Goal: Task Accomplishment & Management: Manage account settings

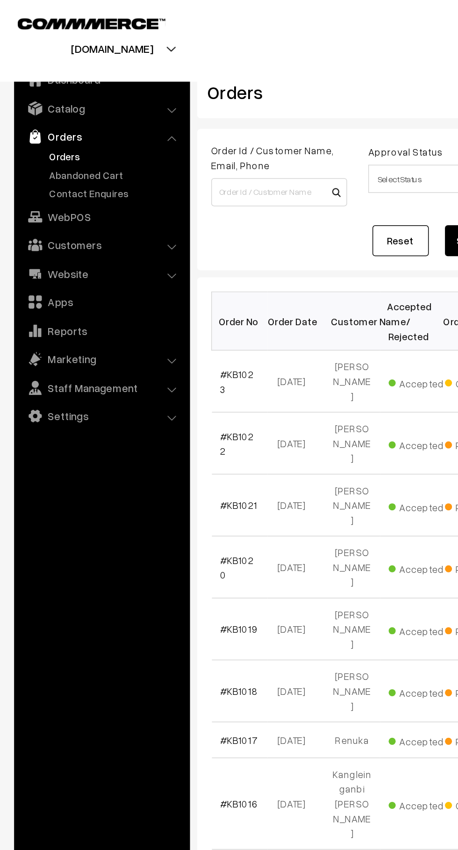
click at [73, 118] on link "Abandoned Cart" at bounding box center [76, 116] width 92 height 10
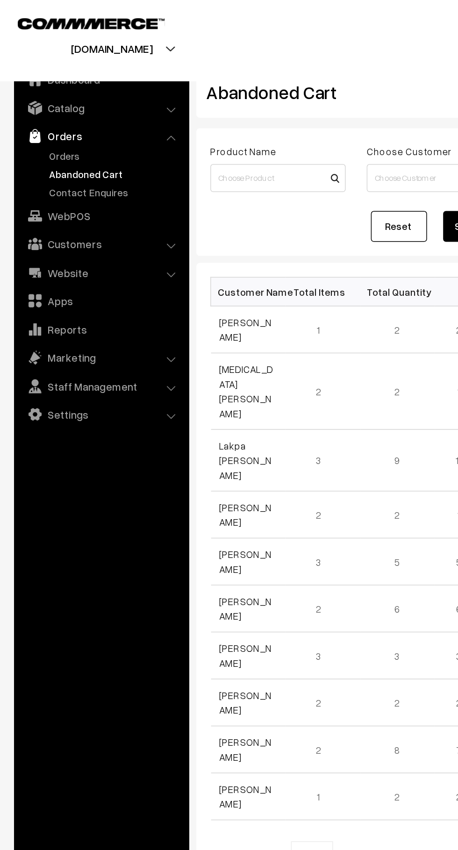
click at [109, 162] on link "Customers" at bounding box center [67, 162] width 111 height 17
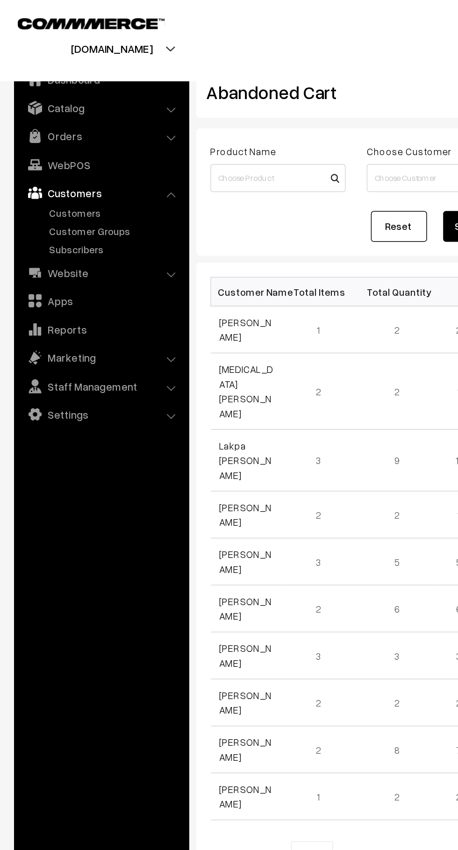
click at [59, 145] on link "Customers" at bounding box center [76, 142] width 92 height 10
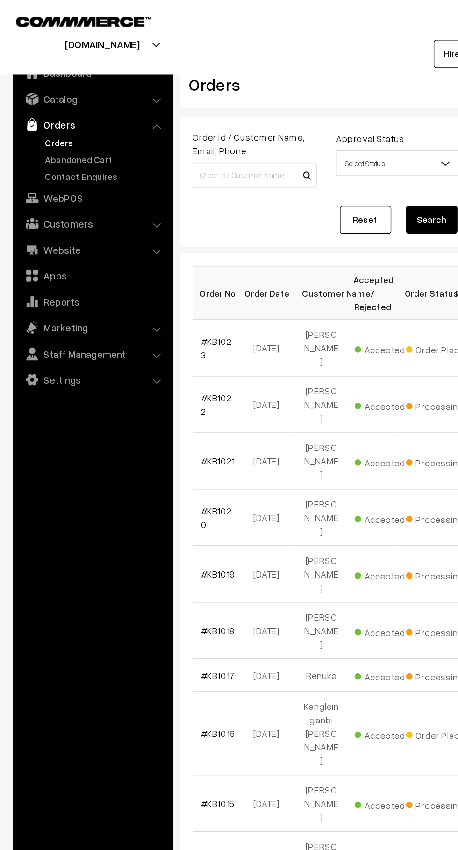
click at [81, 115] on link "Abandoned Cart" at bounding box center [76, 116] width 92 height 10
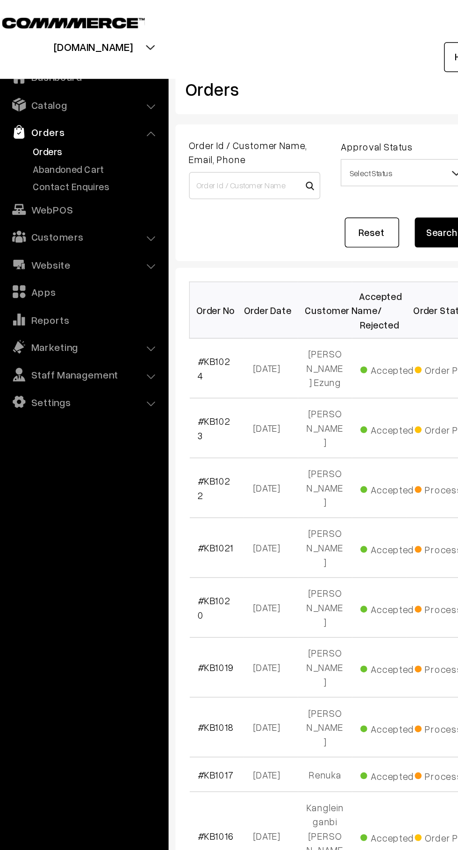
click at [73, 114] on link "Abandoned Cart" at bounding box center [76, 116] width 92 height 10
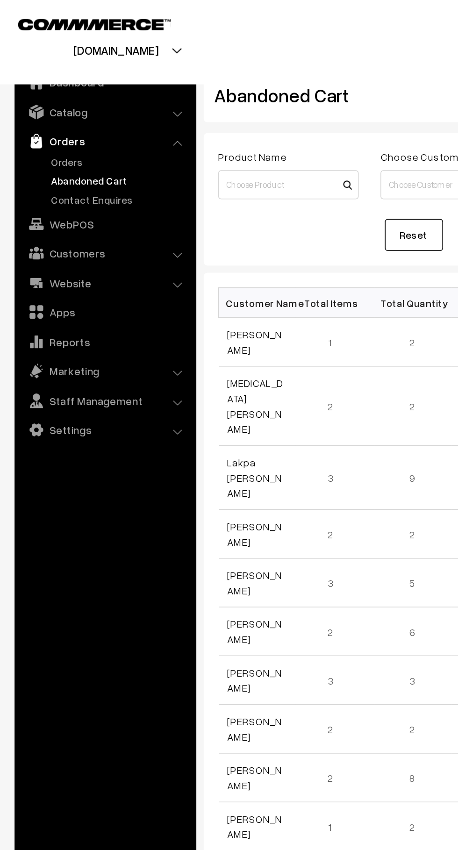
click at [83, 165] on link "Customers" at bounding box center [67, 162] width 111 height 17
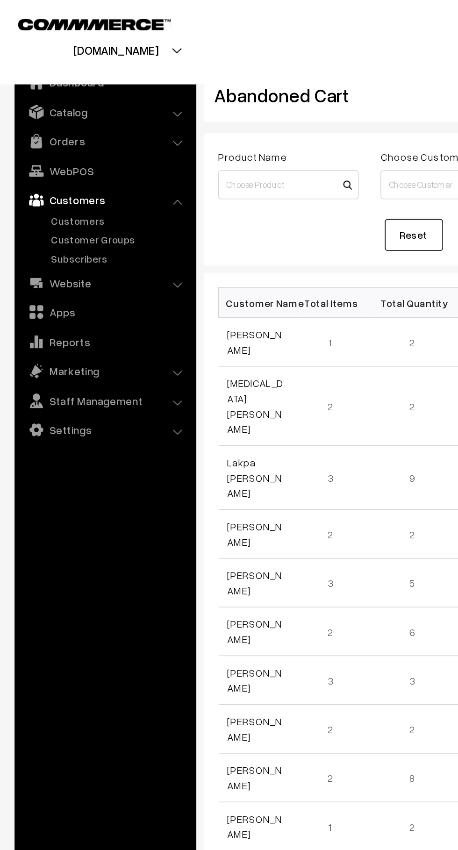
click at [61, 139] on link "Customers" at bounding box center [76, 142] width 92 height 10
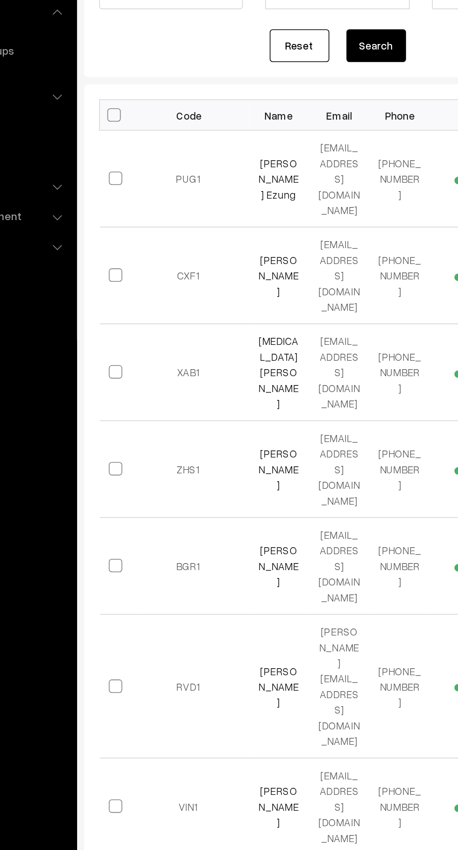
click at [260, 230] on link "[PERSON_NAME] Ezung" at bounding box center [252, 234] width 25 height 28
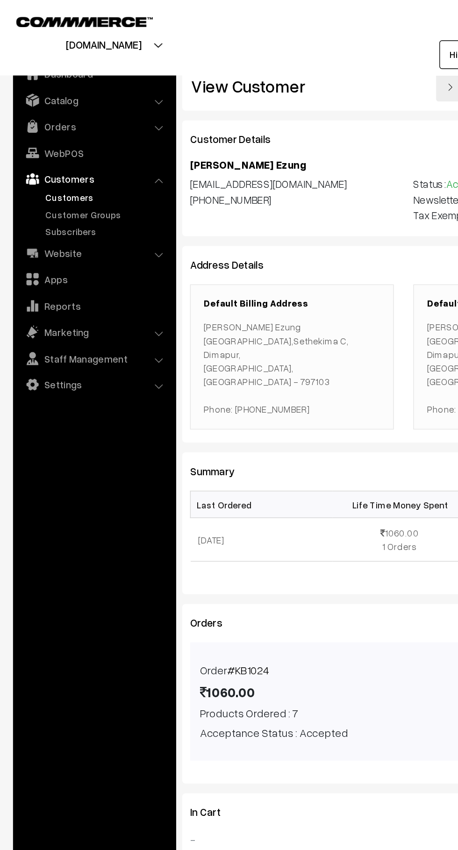
click at [68, 93] on link "Orders" at bounding box center [67, 90] width 111 height 17
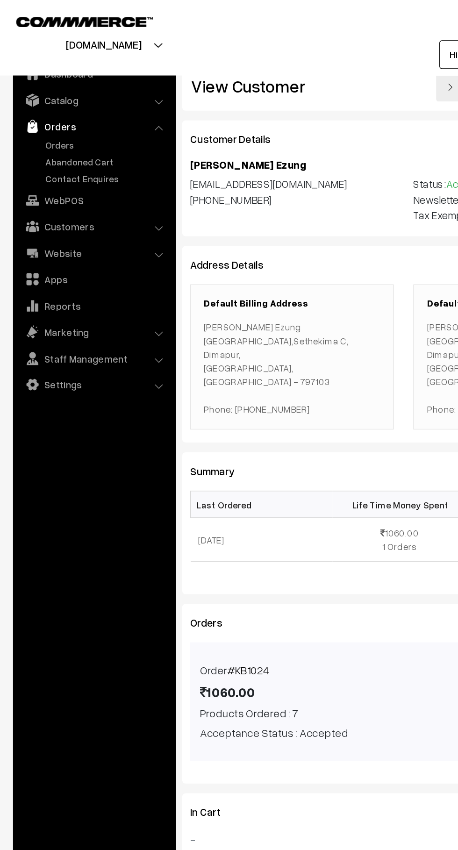
click at [75, 115] on link "Abandoned Cart" at bounding box center [76, 116] width 92 height 10
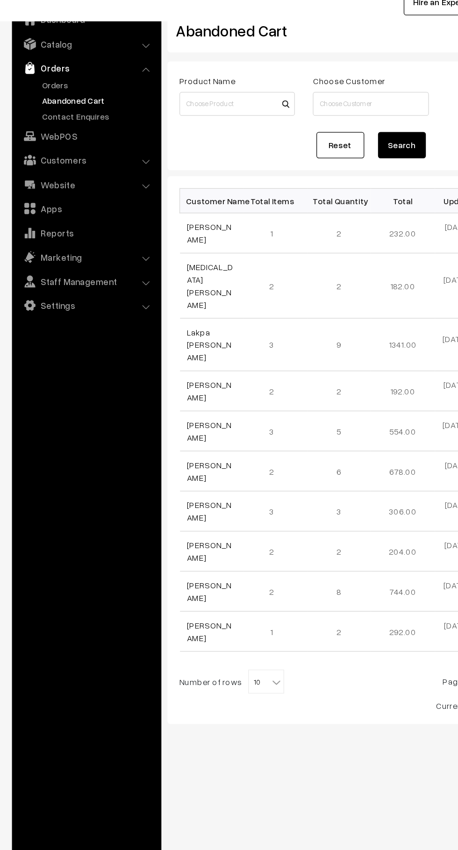
click at [34, 104] on link "Orders" at bounding box center [76, 104] width 92 height 10
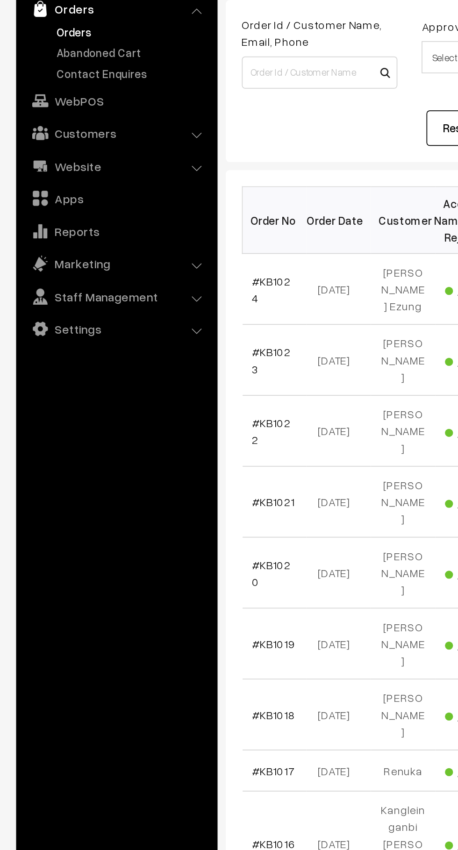
click at [49, 115] on link "Abandoned Cart" at bounding box center [76, 116] width 92 height 10
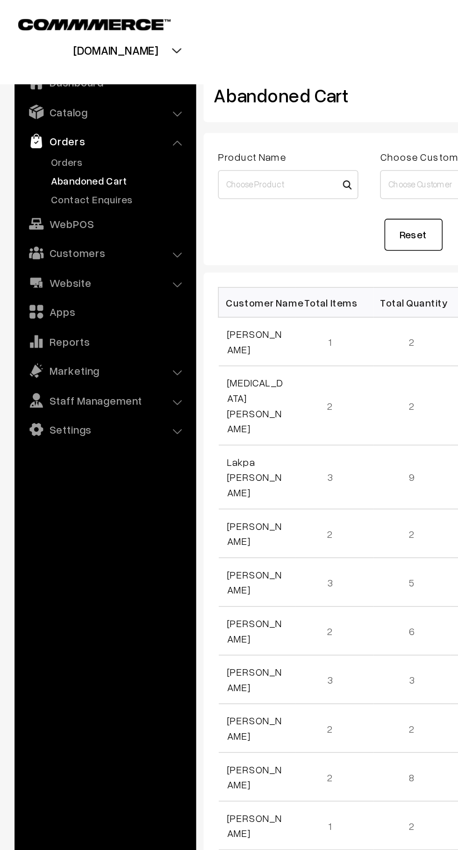
click at [32, 99] on link "Orders" at bounding box center [76, 104] width 92 height 10
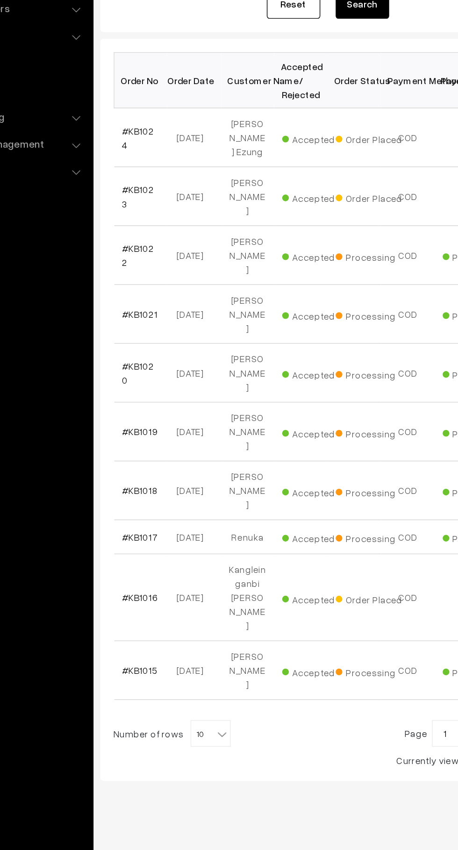
click at [150, 248] on link "#KB1024" at bounding box center [157, 253] width 22 height 18
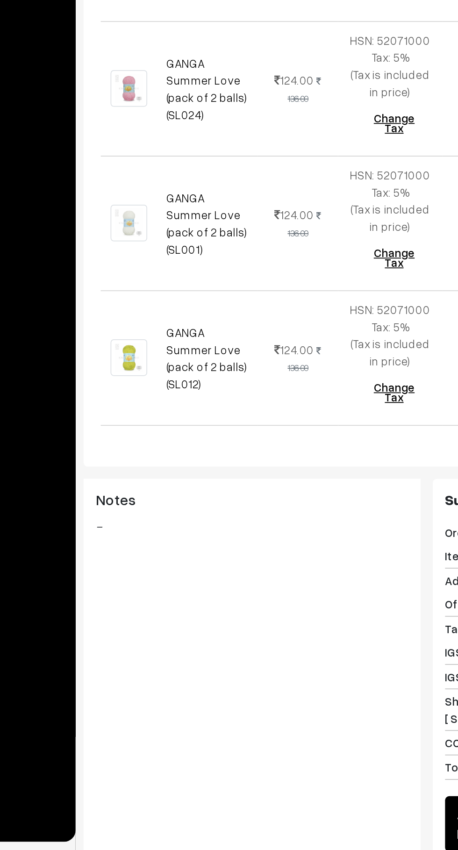
scroll to position [432, 0]
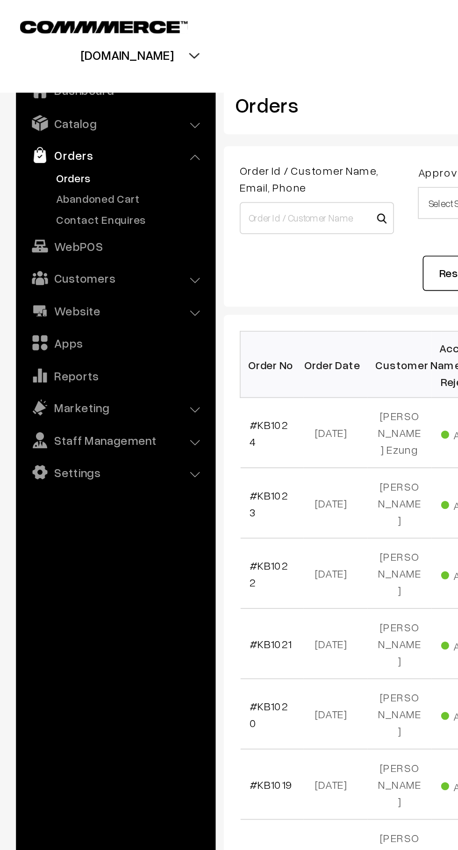
click at [73, 119] on link "Abandoned Cart" at bounding box center [76, 116] width 92 height 10
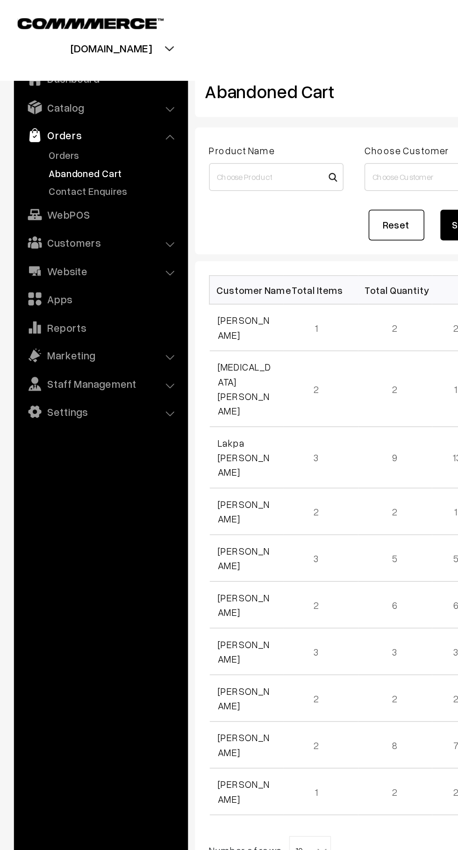
click at [55, 105] on link "Orders" at bounding box center [76, 104] width 92 height 10
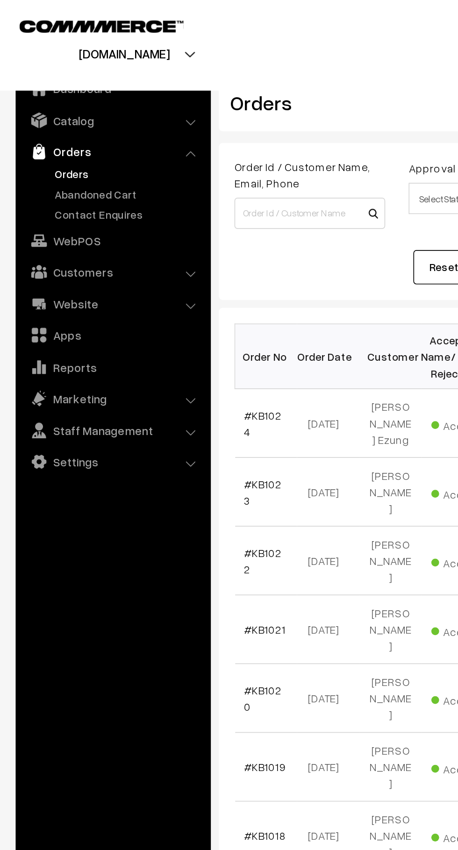
click at [81, 120] on link "Abandoned Cart" at bounding box center [76, 116] width 92 height 10
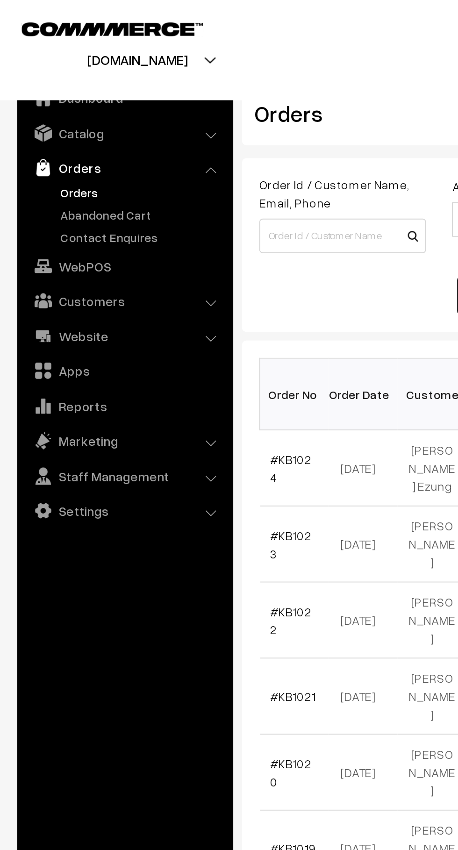
click at [78, 114] on link "Abandoned Cart" at bounding box center [76, 116] width 92 height 10
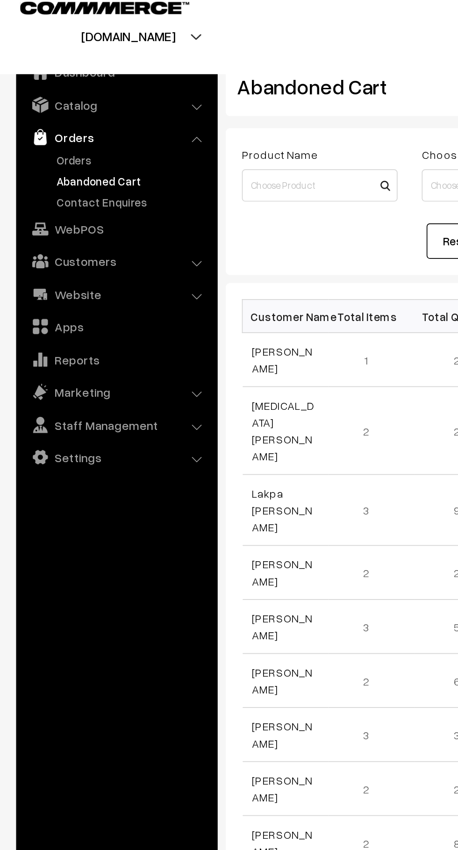
click at [41, 100] on link "Orders" at bounding box center [76, 104] width 92 height 10
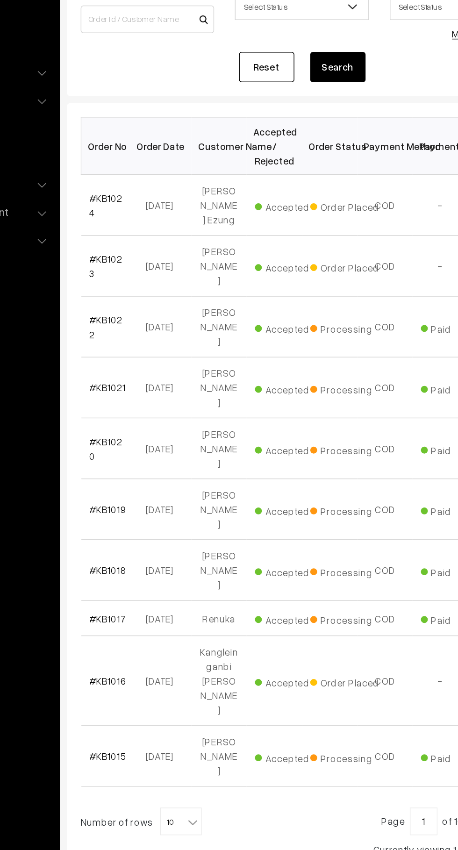
click at [164, 285] on link "#KB1023" at bounding box center [157, 294] width 22 height 18
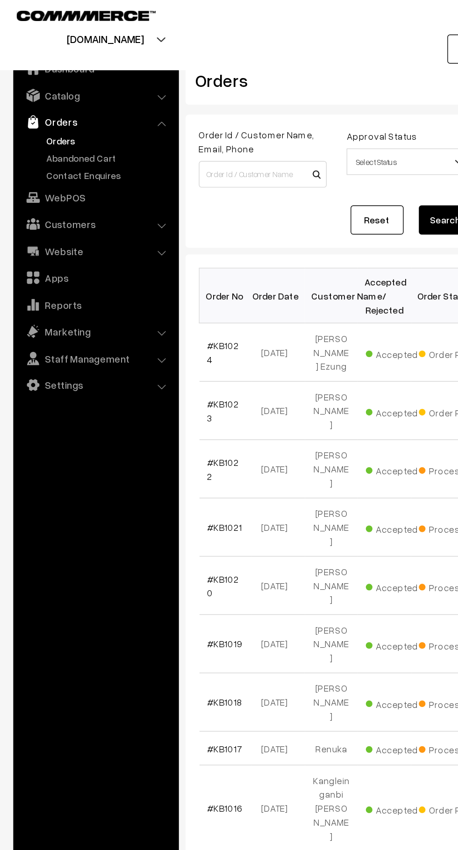
click at [160, 250] on link "#KB1024" at bounding box center [157, 253] width 22 height 18
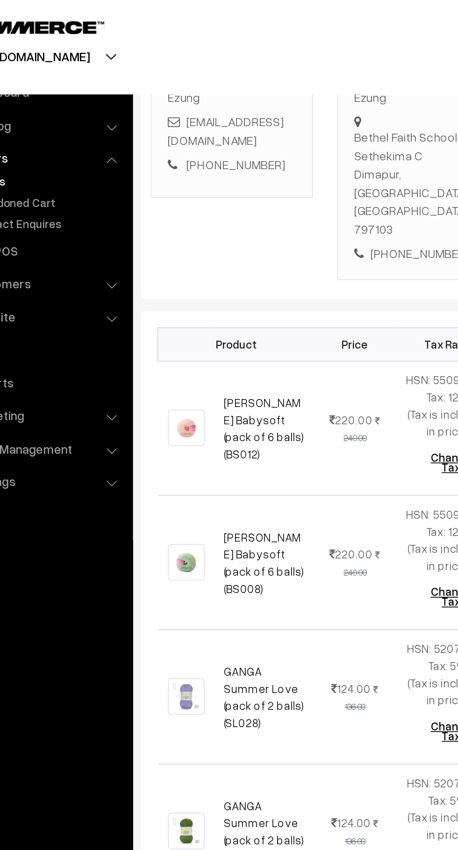
scroll to position [94, 0]
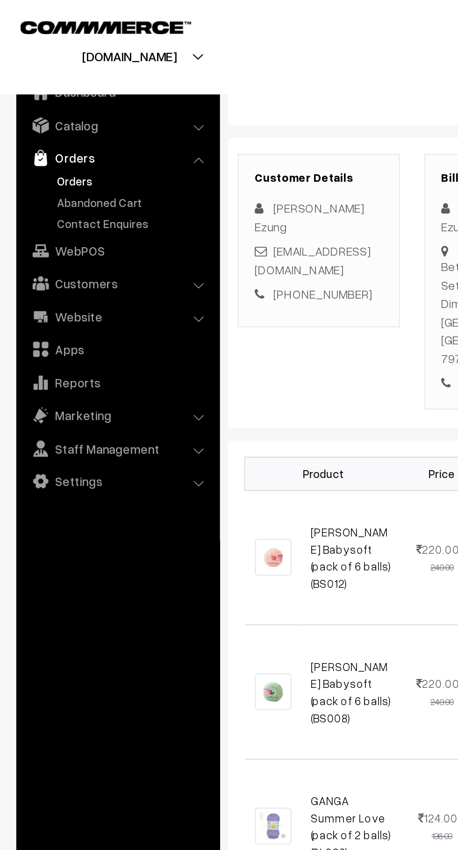
click at [72, 118] on link "Abandoned Cart" at bounding box center [76, 116] width 92 height 10
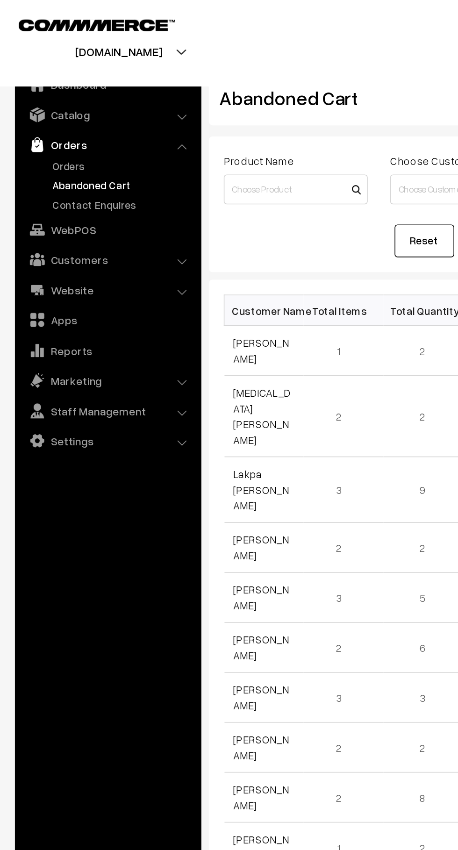
click at [100, 165] on link "Customers" at bounding box center [67, 162] width 111 height 17
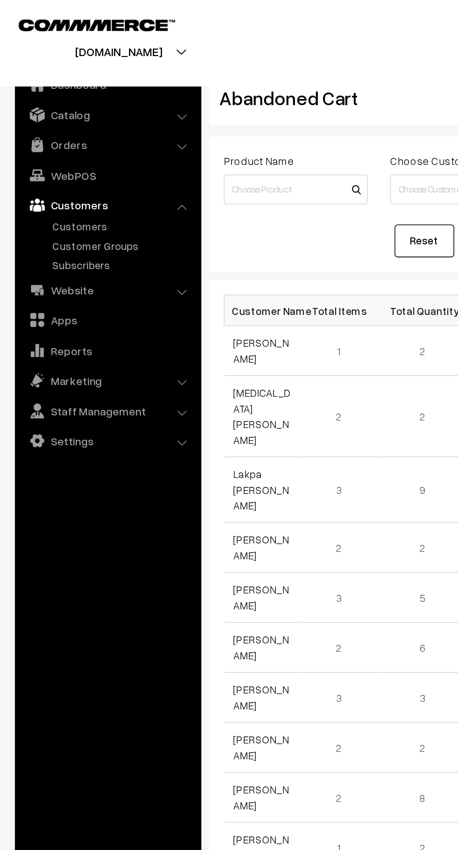
click at [56, 142] on link "Customers" at bounding box center [76, 142] width 92 height 10
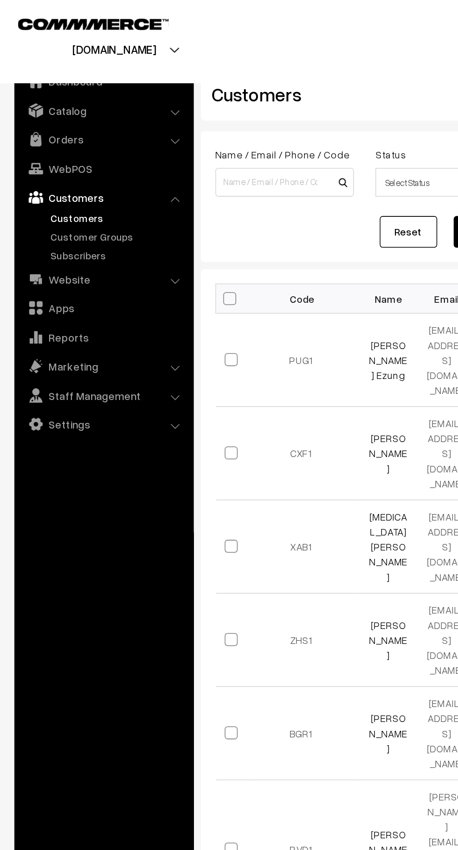
click at [113, 105] on link "WebPOS" at bounding box center [67, 109] width 111 height 17
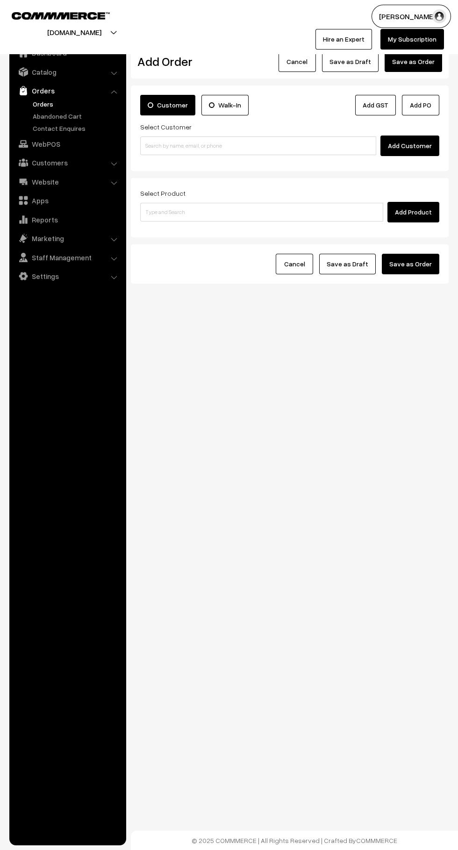
click at [89, 119] on link "Abandoned Cart" at bounding box center [76, 116] width 92 height 10
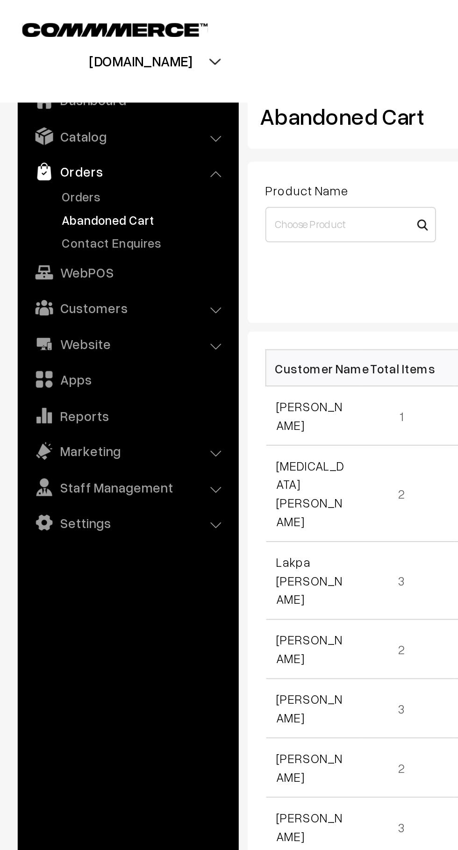
click at [100, 188] on link "Website" at bounding box center [67, 181] width 111 height 17
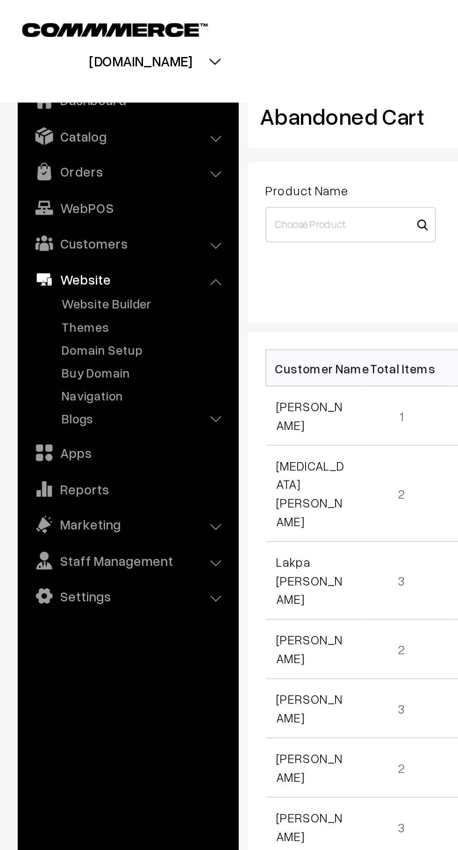
click at [112, 135] on link "Customers" at bounding box center [67, 128] width 111 height 17
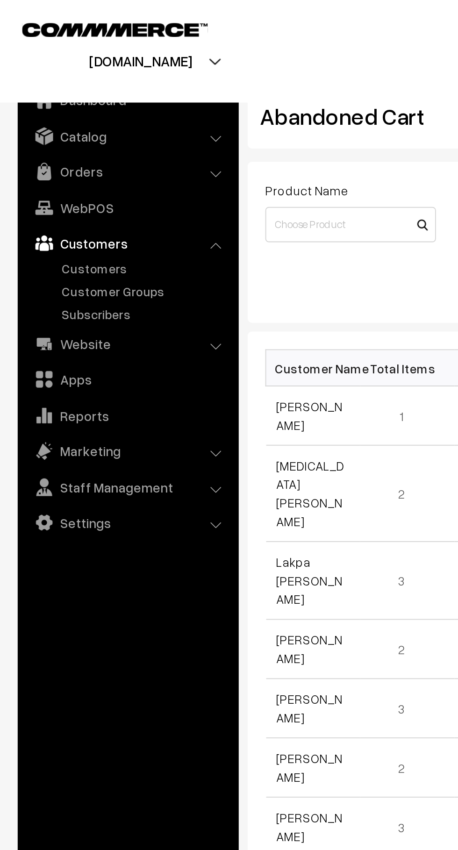
click at [68, 144] on link "Customers" at bounding box center [76, 142] width 92 height 10
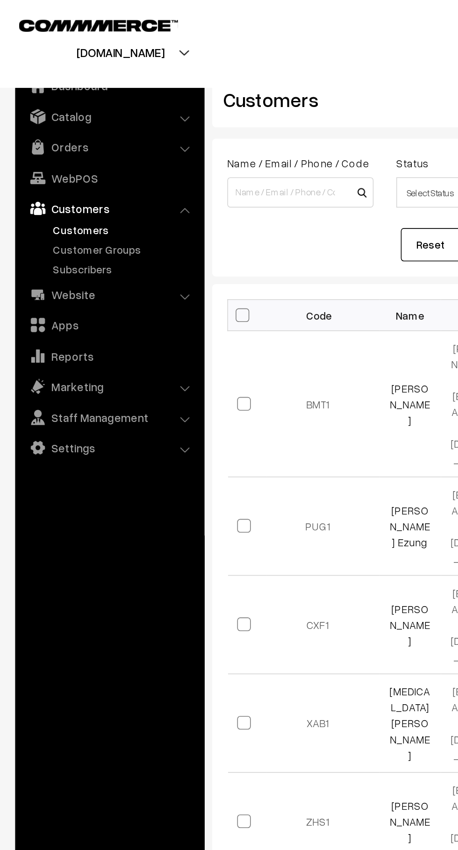
click at [34, 88] on link "Orders" at bounding box center [67, 90] width 111 height 17
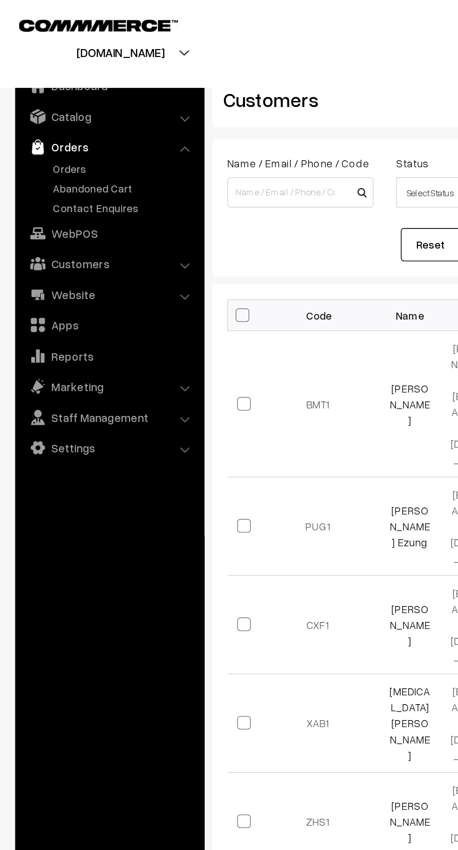
click at [37, 116] on link "Abandoned Cart" at bounding box center [76, 116] width 92 height 10
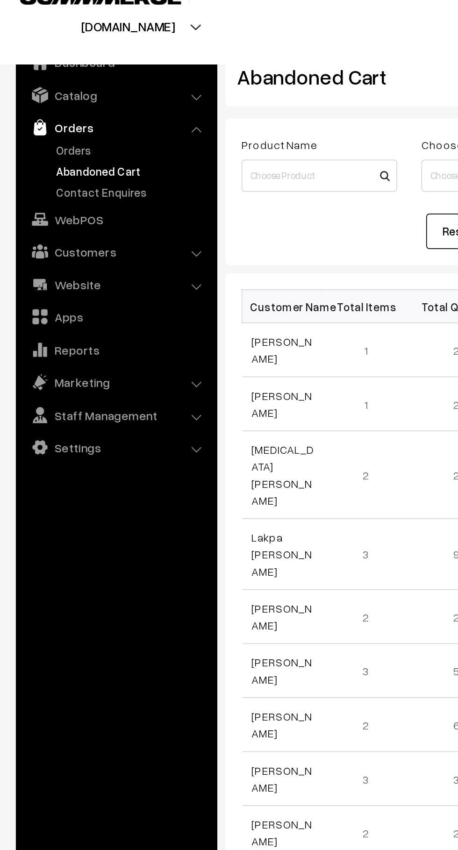
click at [154, 219] on link "[PERSON_NAME]" at bounding box center [163, 220] width 35 height 18
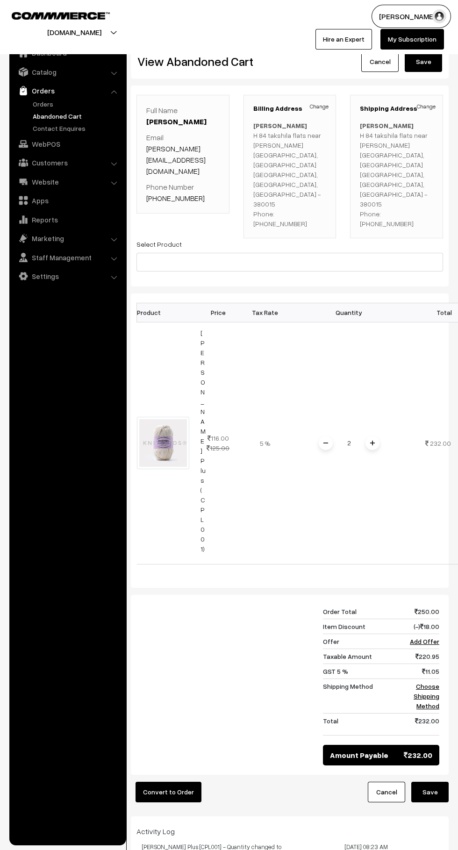
click at [41, 105] on link "Orders" at bounding box center [76, 104] width 92 height 10
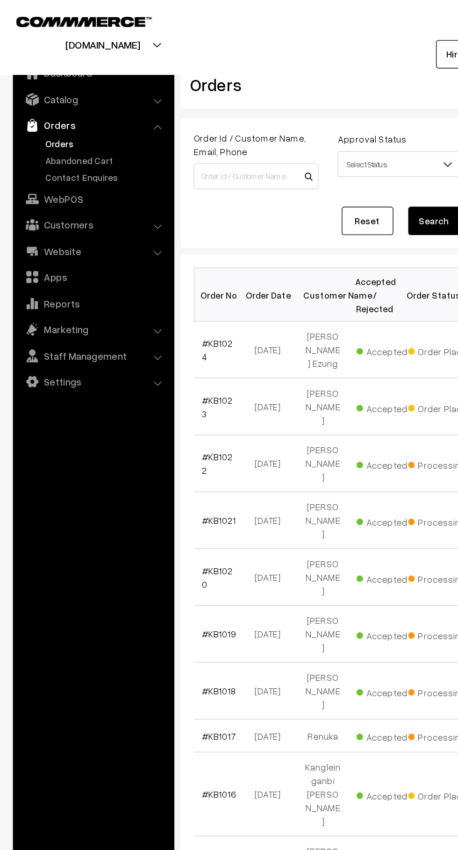
click at [76, 115] on link "Abandoned Cart" at bounding box center [76, 116] width 92 height 10
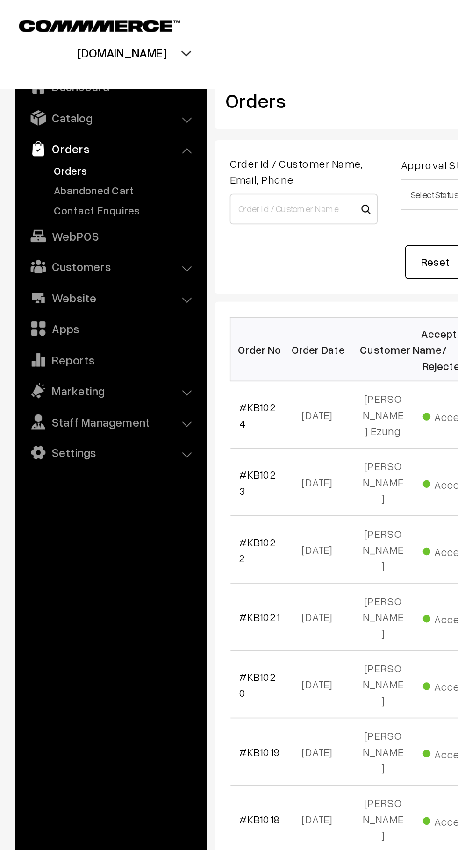
click at [43, 105] on link "Orders" at bounding box center [76, 104] width 92 height 10
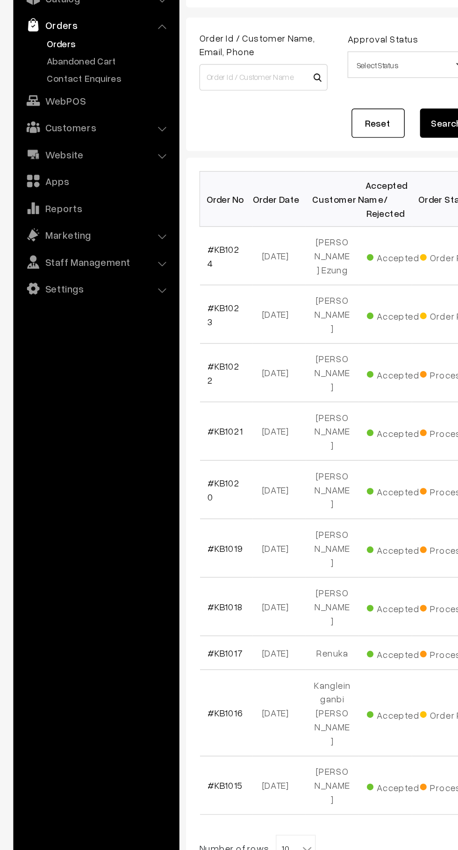
click at [39, 116] on link "Abandoned Cart" at bounding box center [76, 116] width 92 height 10
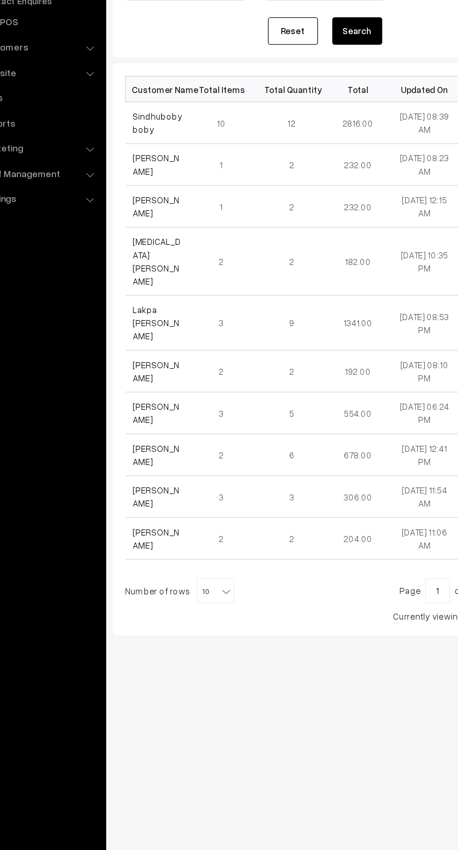
click at [150, 212] on link "Sindhuboby boby" at bounding box center [164, 220] width 37 height 18
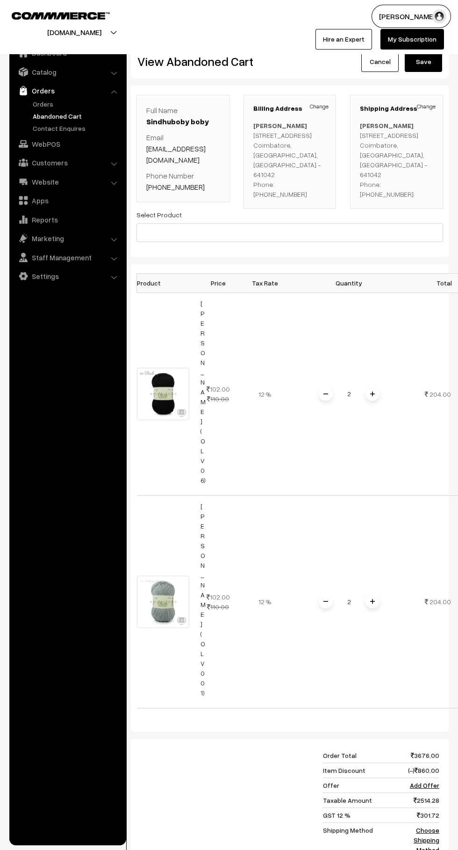
scroll to position [0, 27]
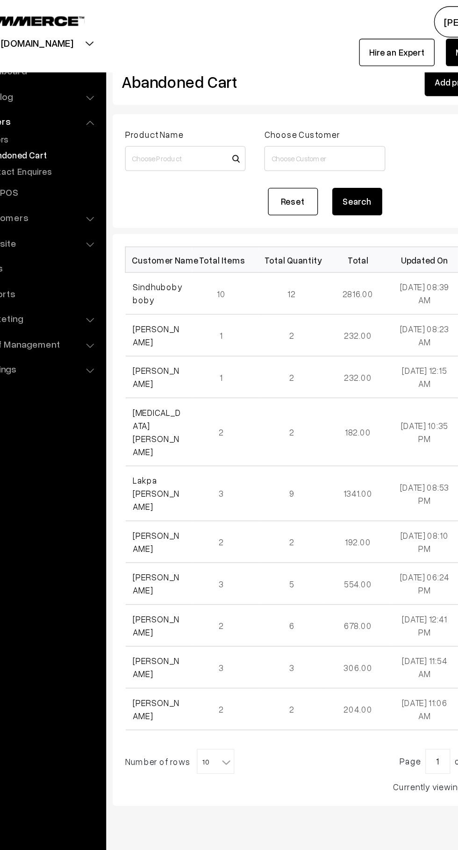
click at [150, 216] on link "Sindhuboby boby" at bounding box center [164, 220] width 37 height 18
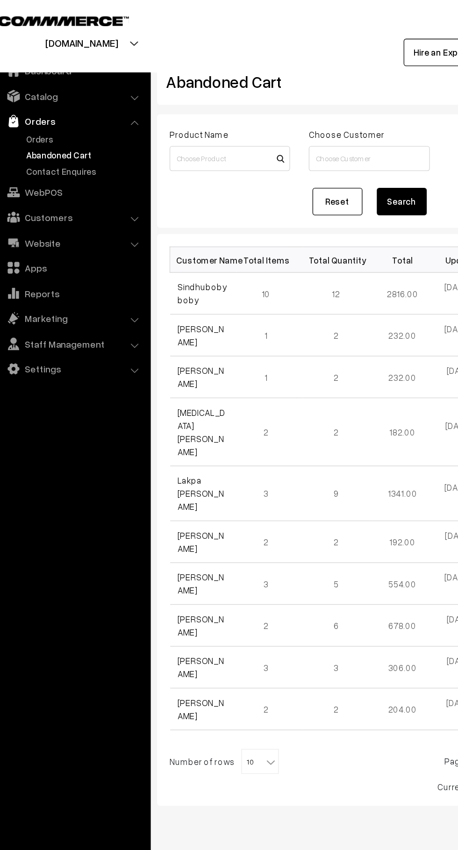
click at [32, 98] on link "Orders" at bounding box center [67, 90] width 111 height 17
click at [39, 99] on link "Orders" at bounding box center [76, 104] width 92 height 10
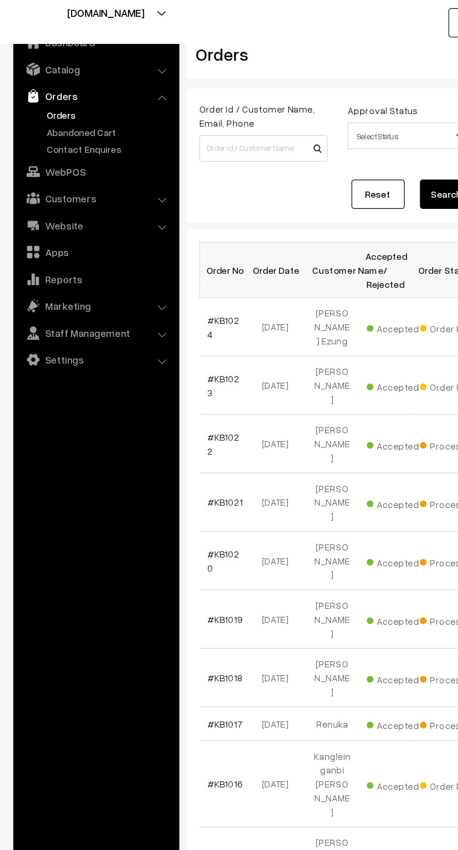
click at [92, 115] on link "Abandoned Cart" at bounding box center [76, 116] width 92 height 10
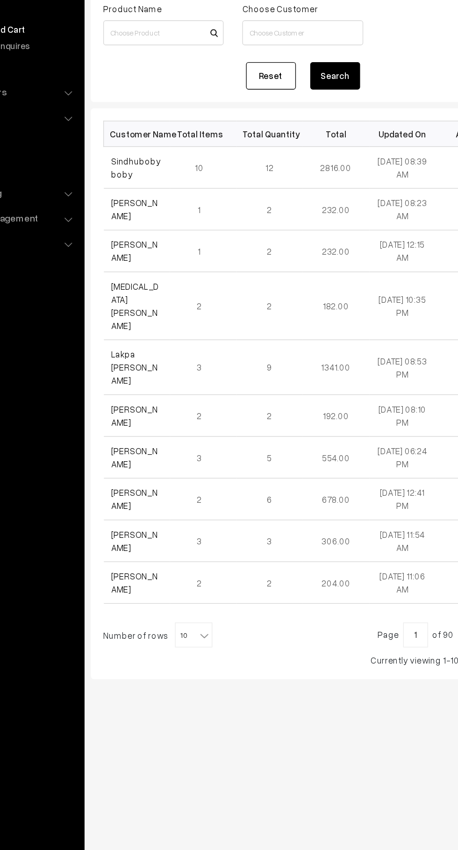
click at [178, 217] on link "Sindhuboby boby" at bounding box center [164, 220] width 37 height 18
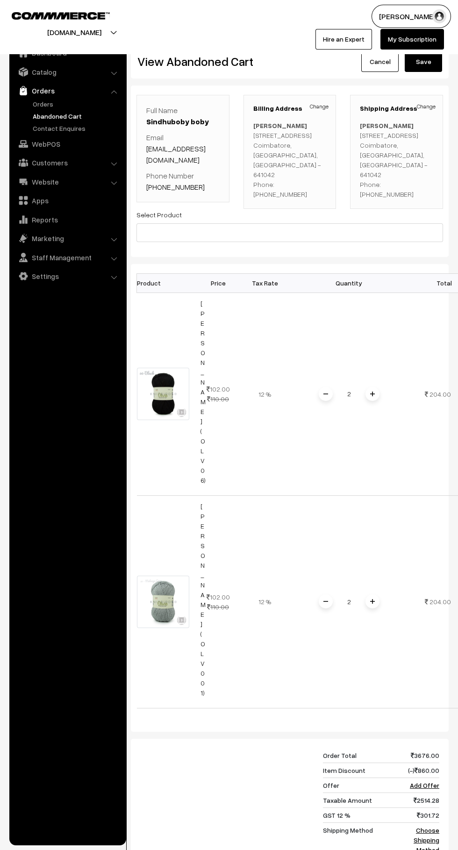
scroll to position [0, 27]
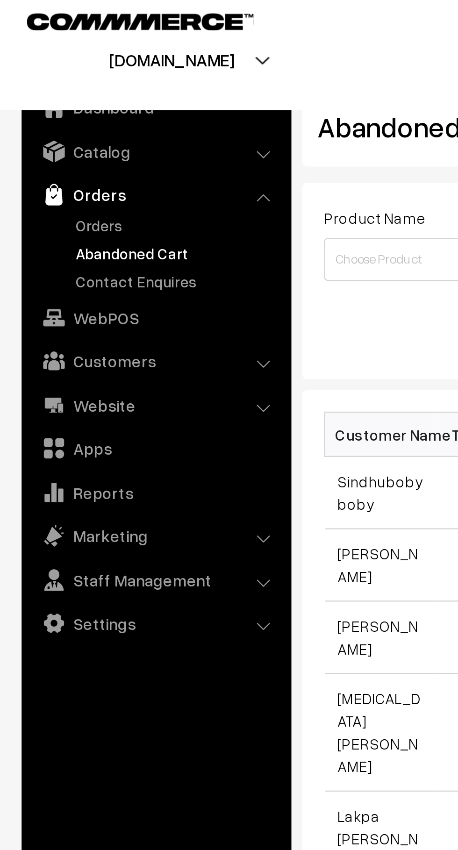
click at [44, 102] on link "Orders" at bounding box center [76, 104] width 92 height 10
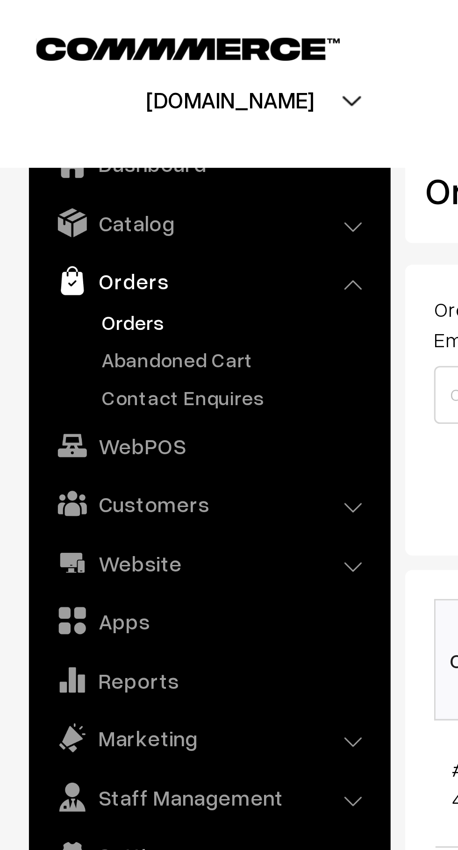
click at [42, 114] on link "Abandoned Cart" at bounding box center [76, 116] width 92 height 10
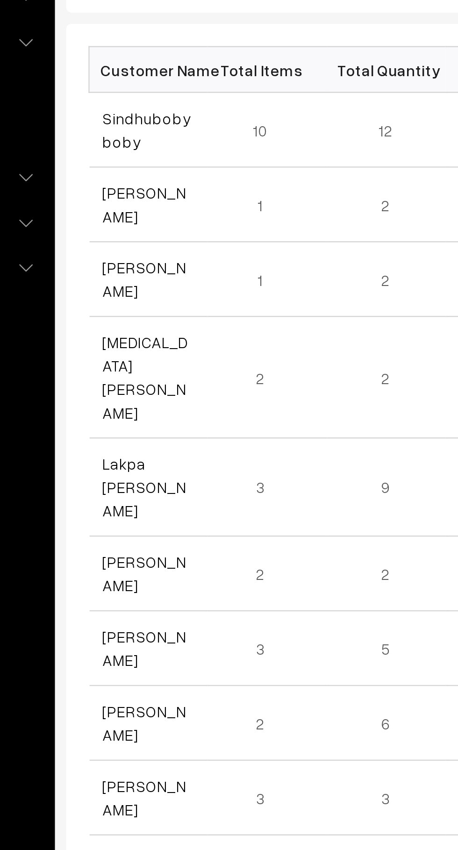
click at [155, 221] on link "Sindhuboby boby" at bounding box center [164, 220] width 37 height 18
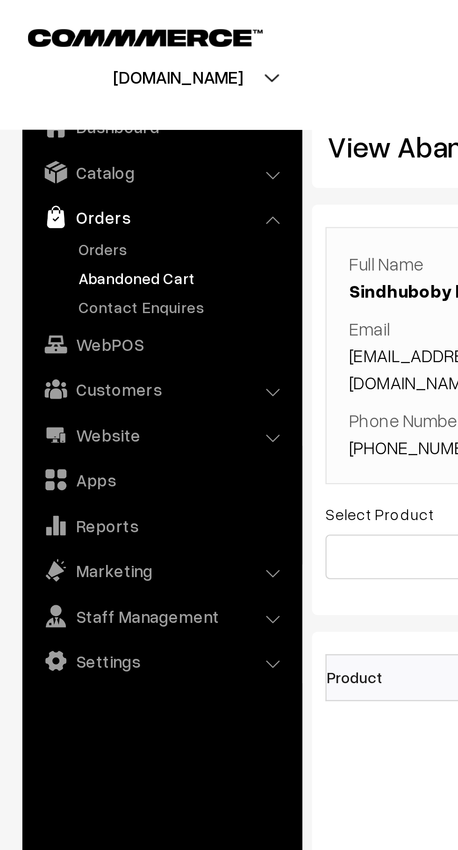
click at [49, 104] on link "Orders" at bounding box center [76, 104] width 92 height 10
